Goal: Task Accomplishment & Management: Complete application form

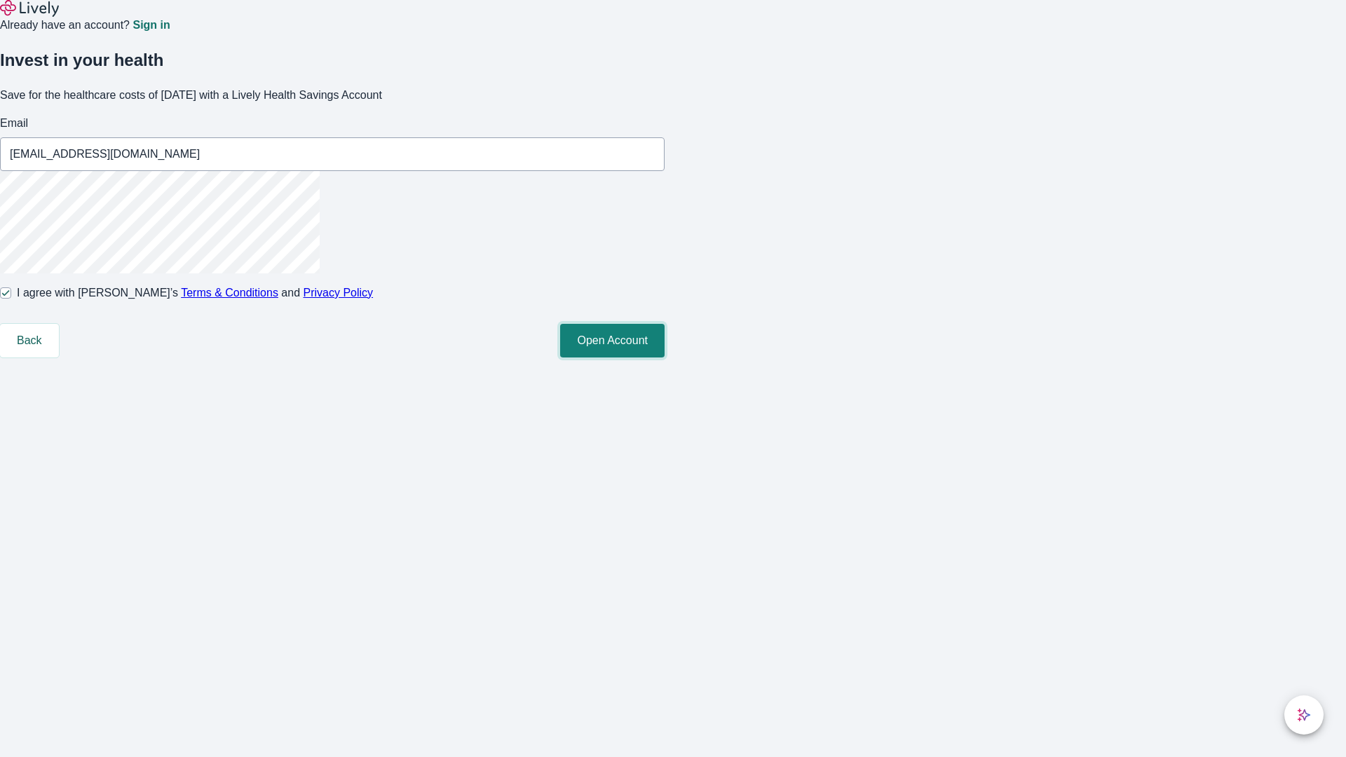
click at [665, 358] on button "Open Account" at bounding box center [612, 341] width 104 height 34
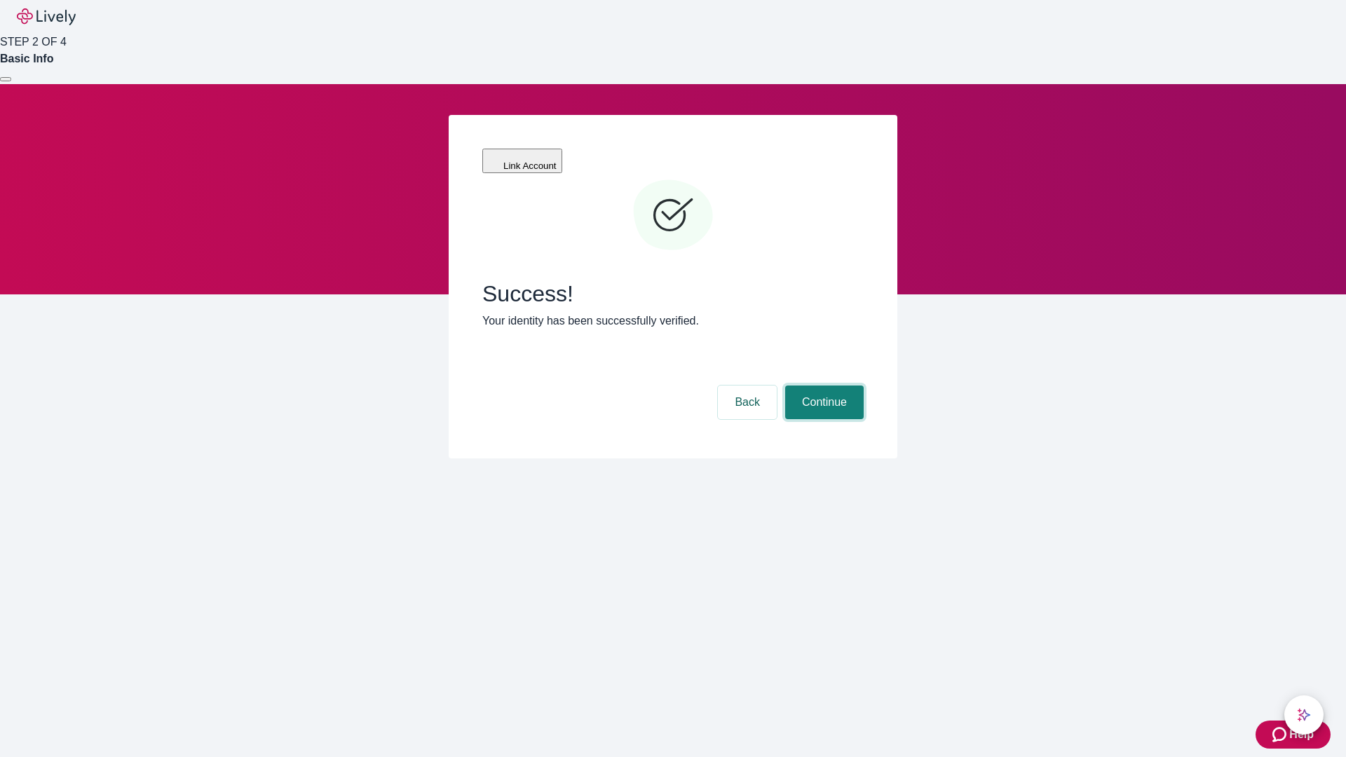
click at [822, 386] on button "Continue" at bounding box center [824, 403] width 79 height 34
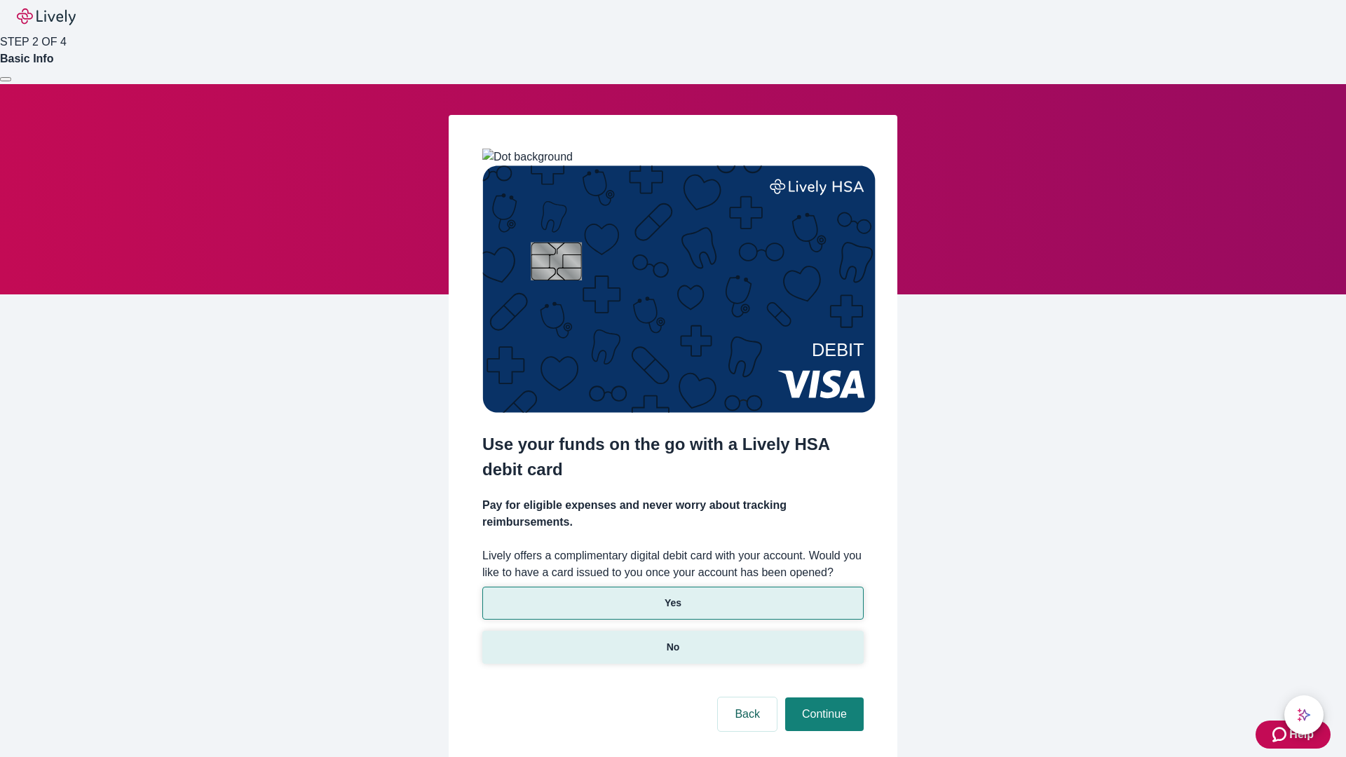
click at [672, 640] on p "No" at bounding box center [673, 647] width 13 height 15
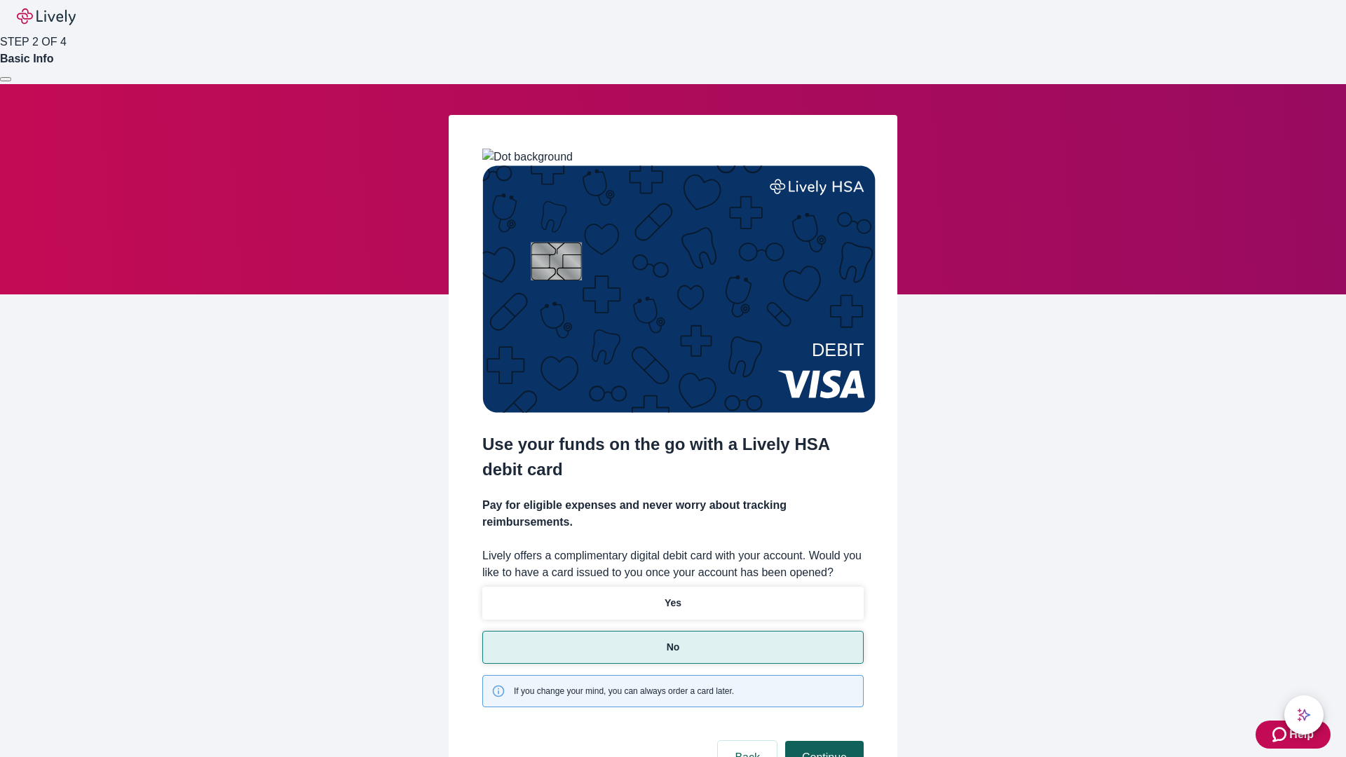
click at [822, 741] on button "Continue" at bounding box center [824, 758] width 79 height 34
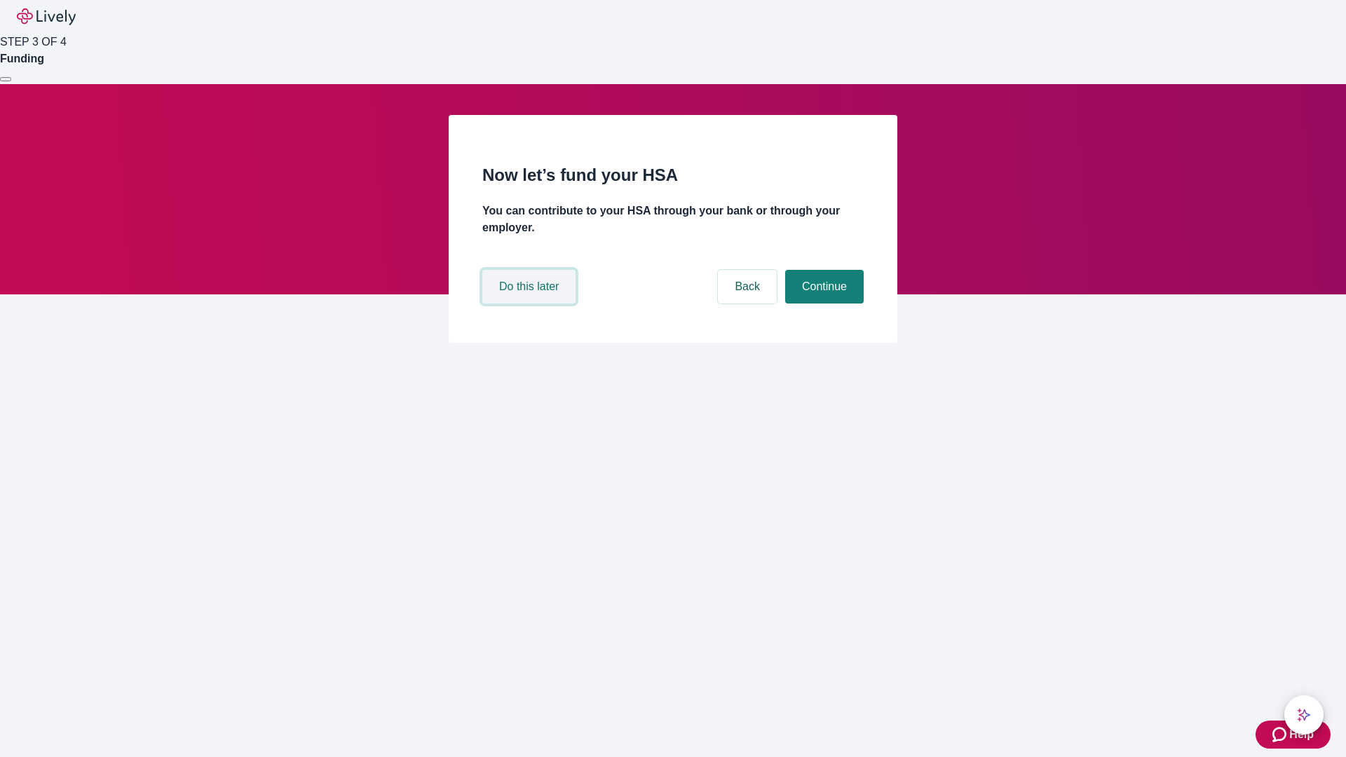
click at [531, 304] on button "Do this later" at bounding box center [528, 287] width 93 height 34
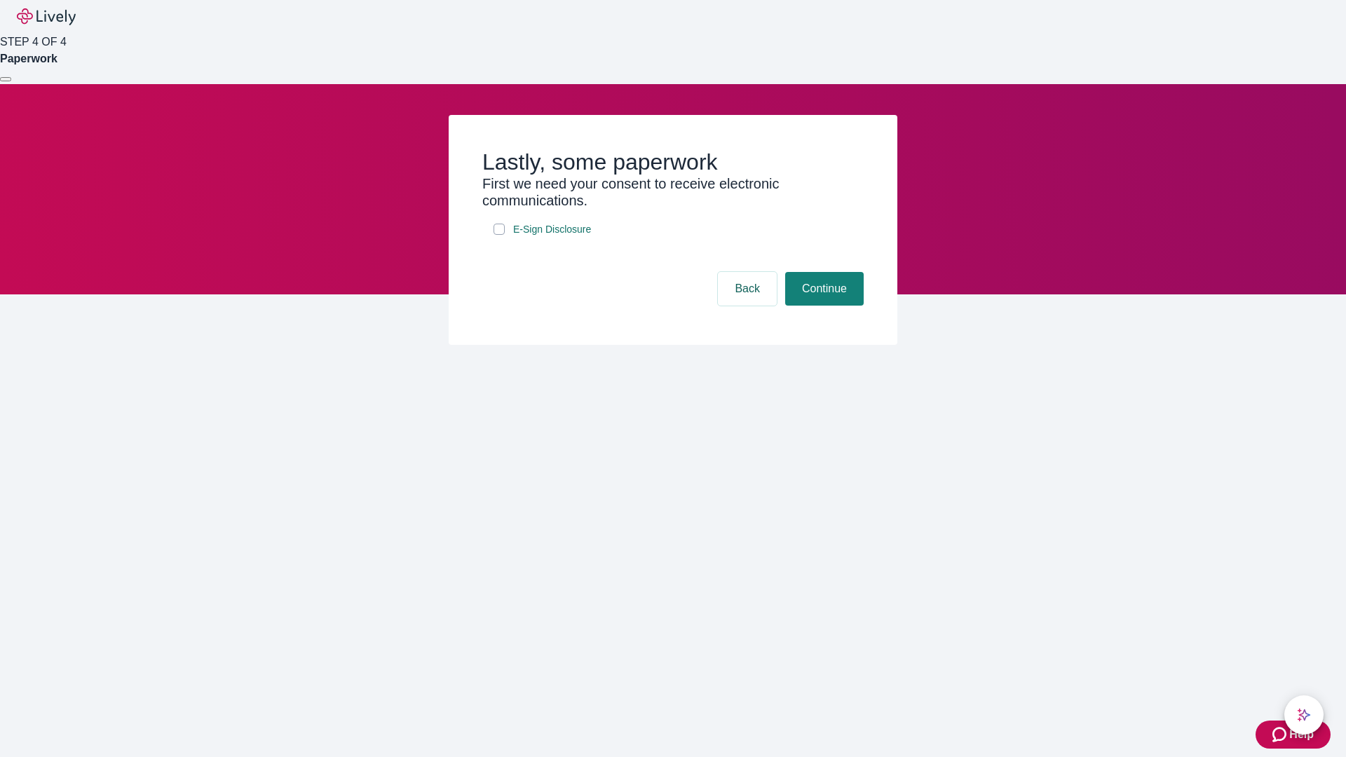
click at [499, 235] on input "E-Sign Disclosure" at bounding box center [499, 229] width 11 height 11
checkbox input "true"
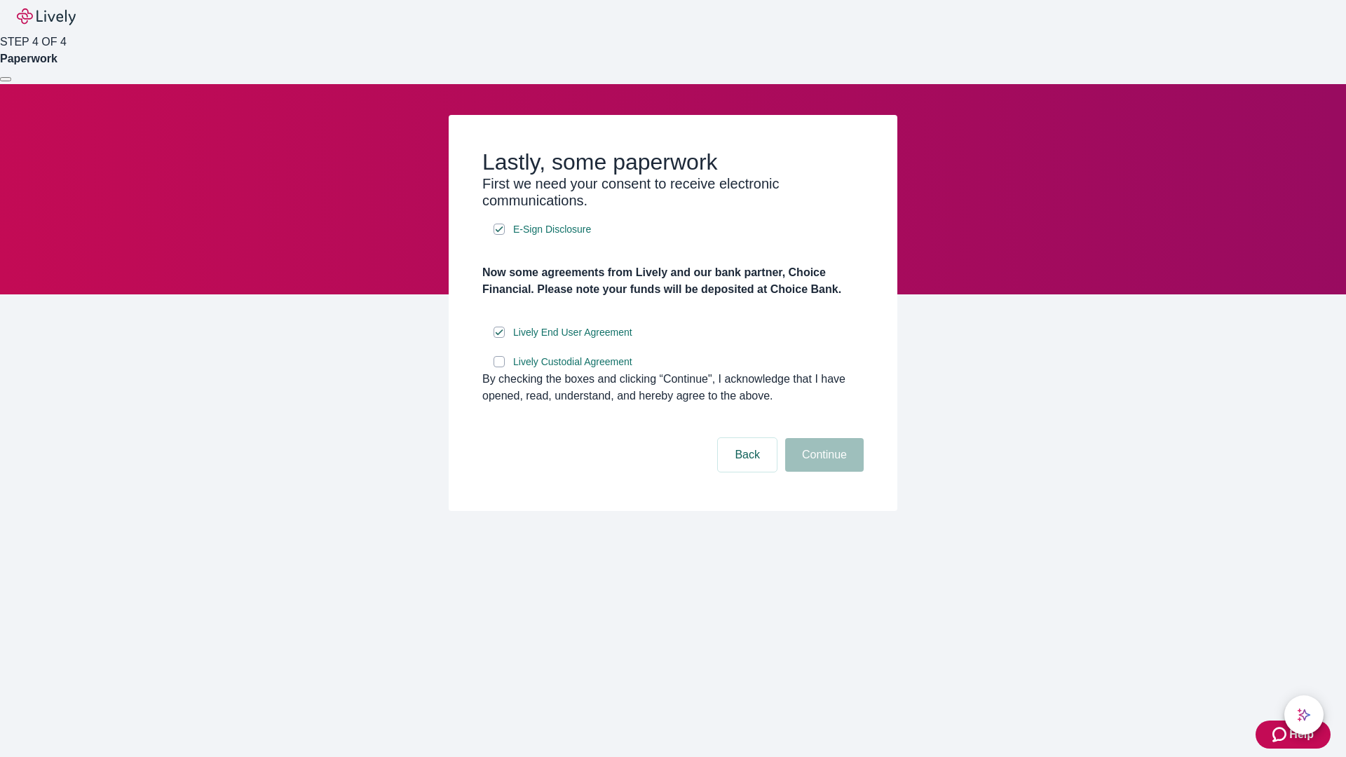
click at [499, 367] on input "Lively Custodial Agreement" at bounding box center [499, 361] width 11 height 11
checkbox input "true"
click at [822, 472] on button "Continue" at bounding box center [824, 455] width 79 height 34
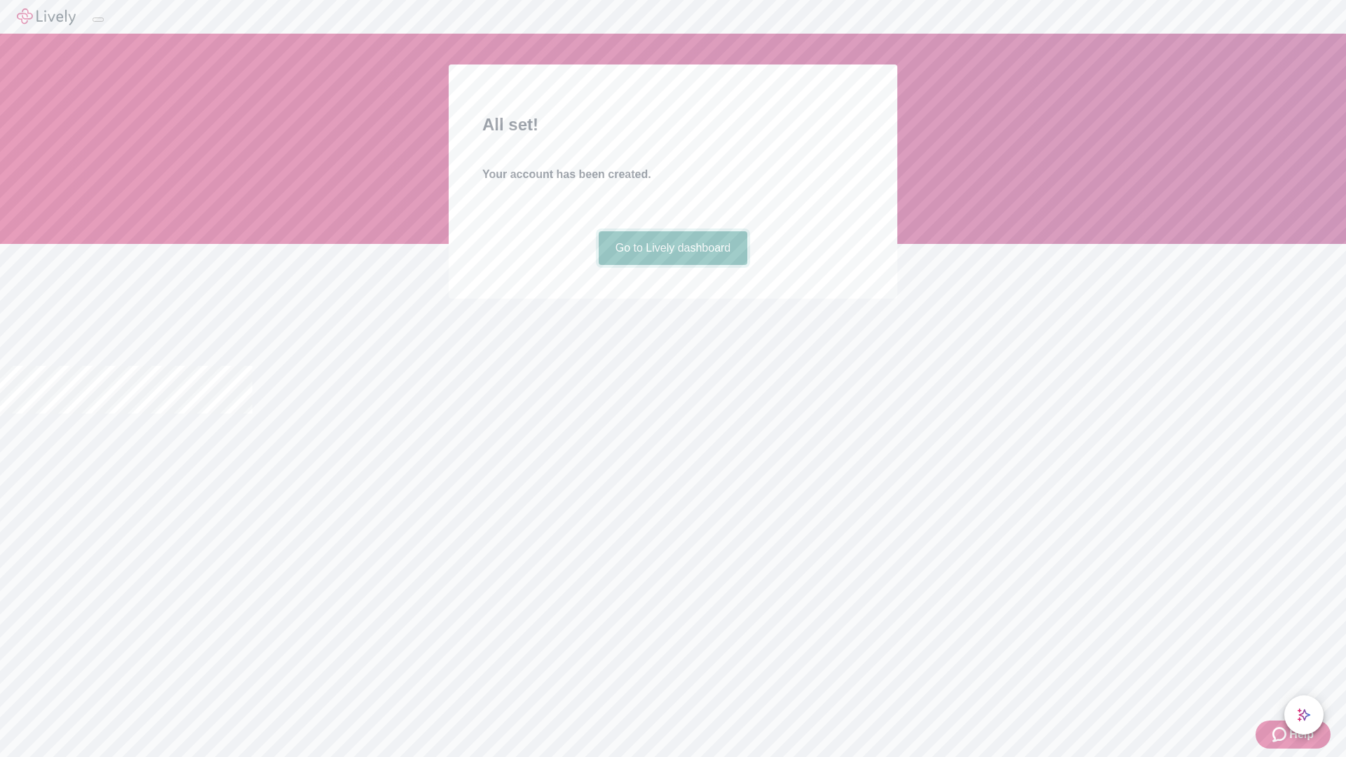
click at [672, 265] on link "Go to Lively dashboard" at bounding box center [673, 248] width 149 height 34
